Goal: Check status: Check status

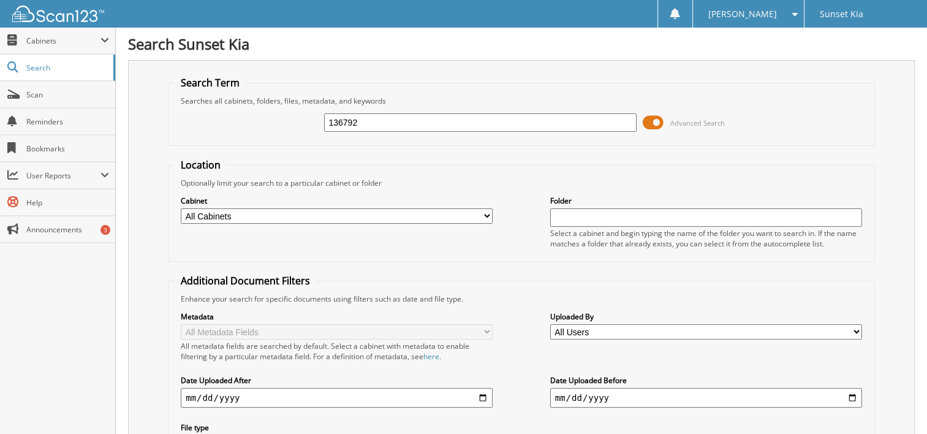
type input "136792"
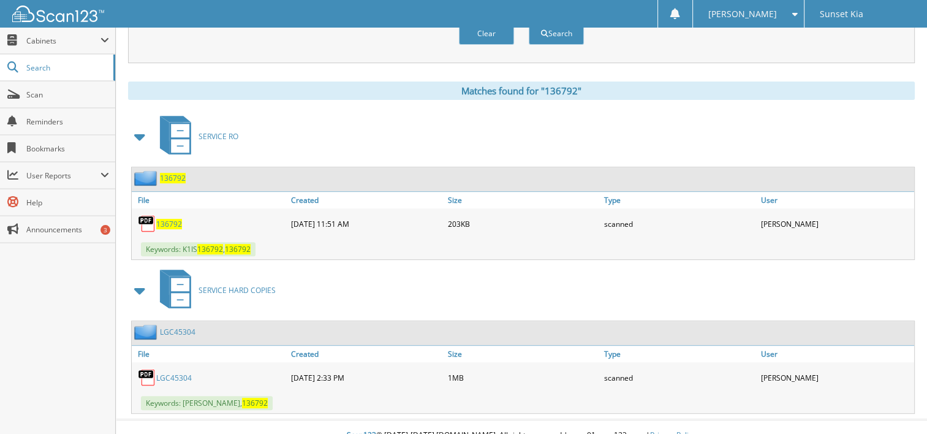
scroll to position [457, 0]
click at [178, 372] on link "LGC45304" at bounding box center [174, 377] width 36 height 10
